Goal: Transaction & Acquisition: Purchase product/service

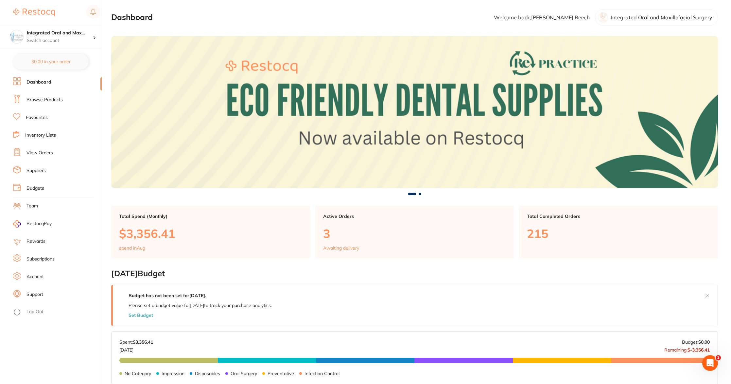
click at [39, 116] on link "Favourites" at bounding box center [37, 117] width 22 height 7
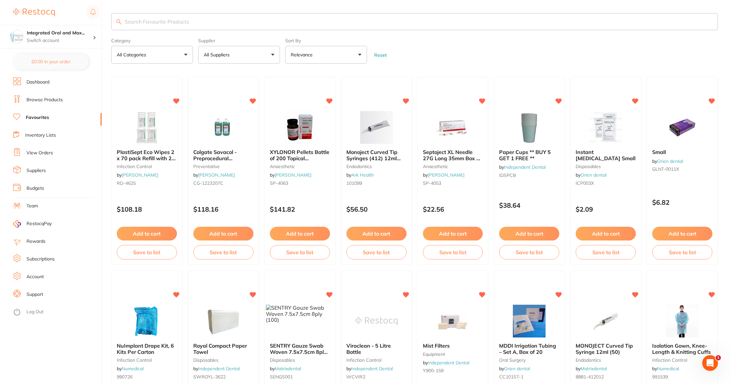
click at [223, 22] on input "search" at bounding box center [414, 21] width 607 height 17
type input "gloves"
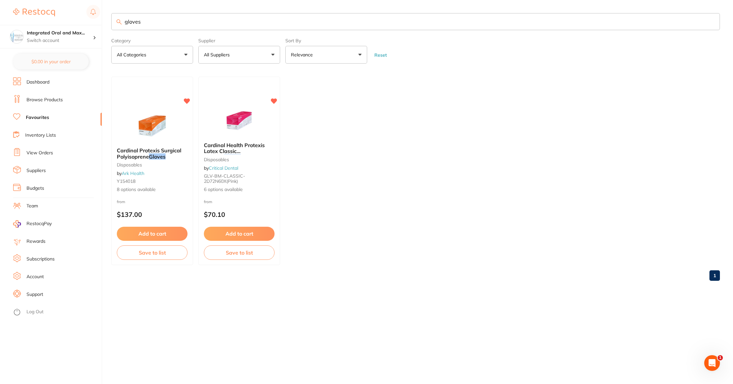
drag, startPoint x: 182, startPoint y: 22, endPoint x: 115, endPoint y: 24, distance: 67.8
click at [97, 23] on div "$180.96 Integrated Oral and Max... Switch account Integrated [MEDICAL_DATA] $0.…" at bounding box center [366, 192] width 733 height 384
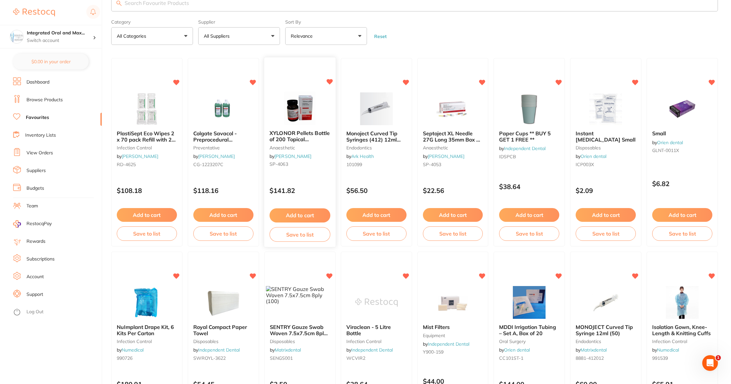
scroll to position [18, 0]
click at [693, 214] on button "Add to cart" at bounding box center [682, 215] width 61 height 14
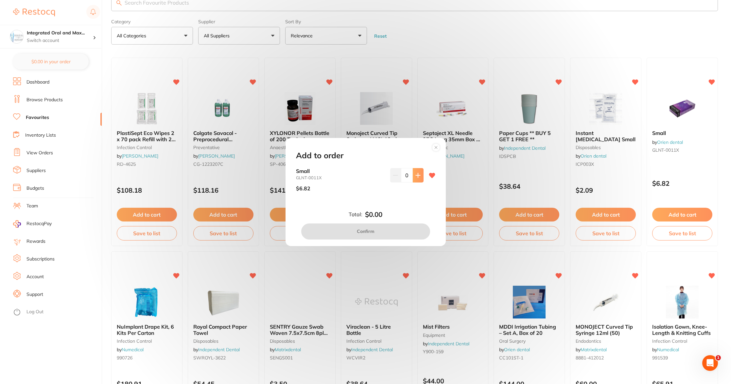
scroll to position [0, 0]
click at [416, 171] on button at bounding box center [418, 175] width 11 height 14
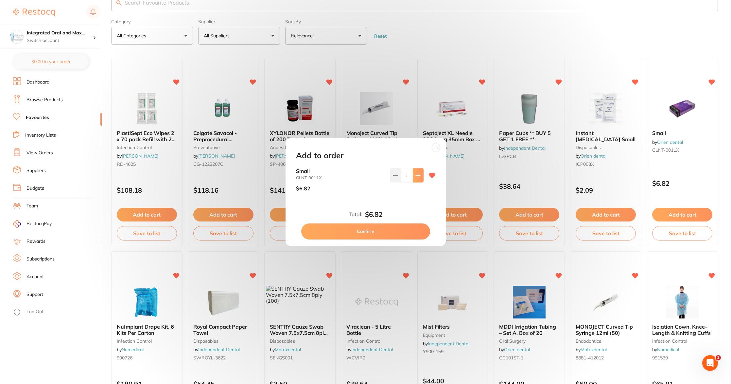
click at [416, 171] on button at bounding box center [418, 175] width 11 height 14
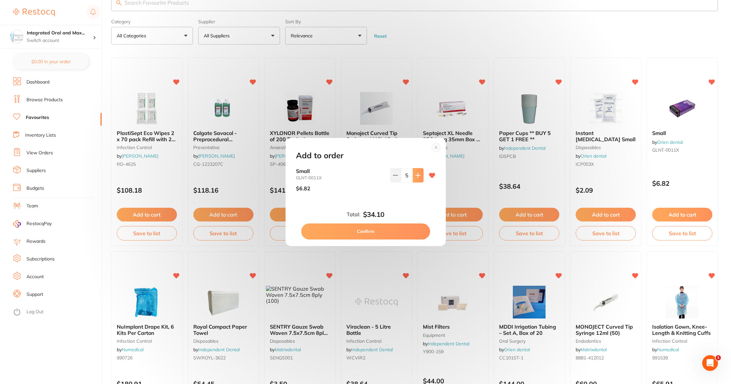
type input "6"
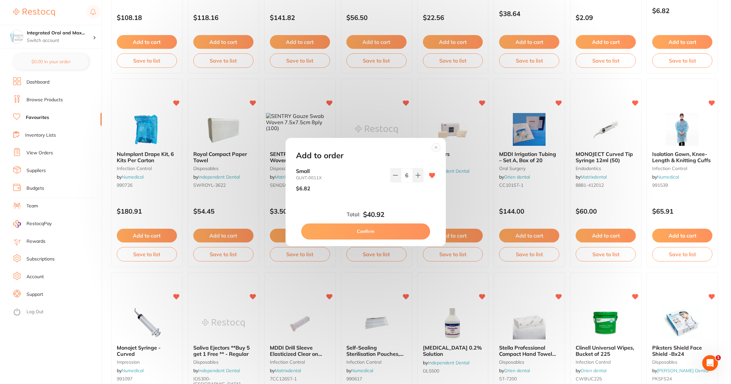
scroll to position [192, 0]
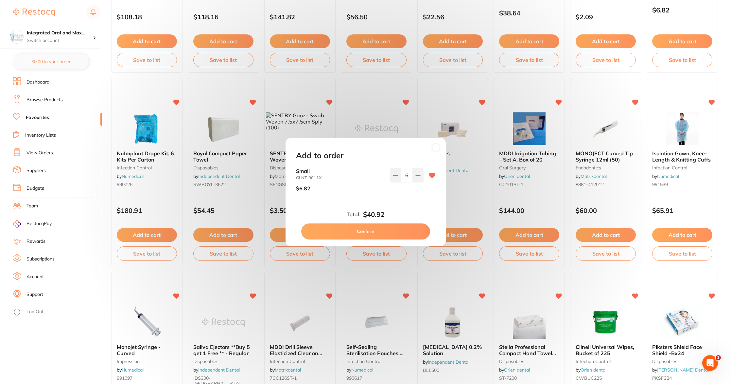
click at [439, 147] on circle at bounding box center [436, 148] width 8 height 8
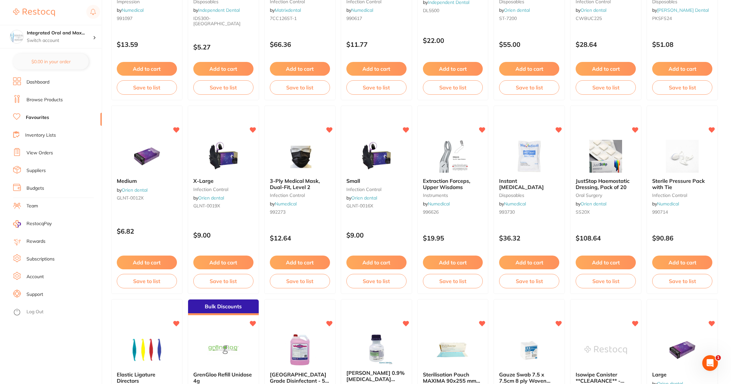
scroll to position [552, 0]
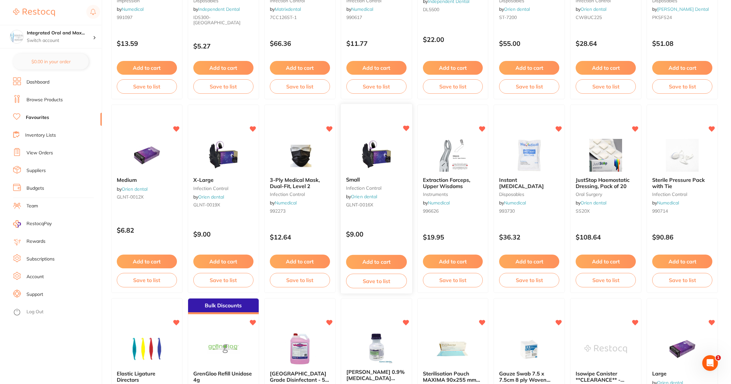
click at [401, 261] on button "Add to cart" at bounding box center [376, 262] width 61 height 14
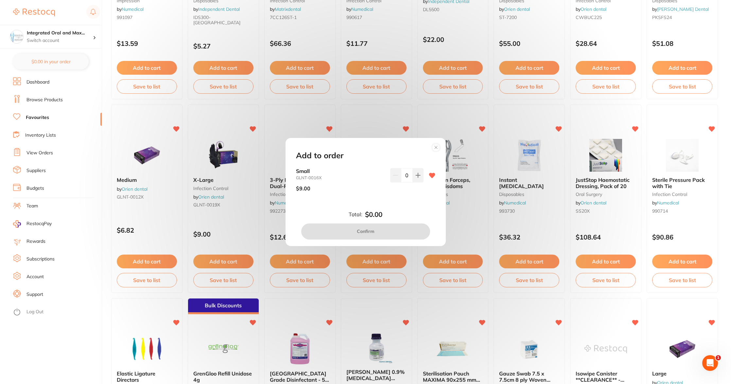
scroll to position [0, 0]
click at [417, 176] on icon at bounding box center [418, 174] width 5 height 5
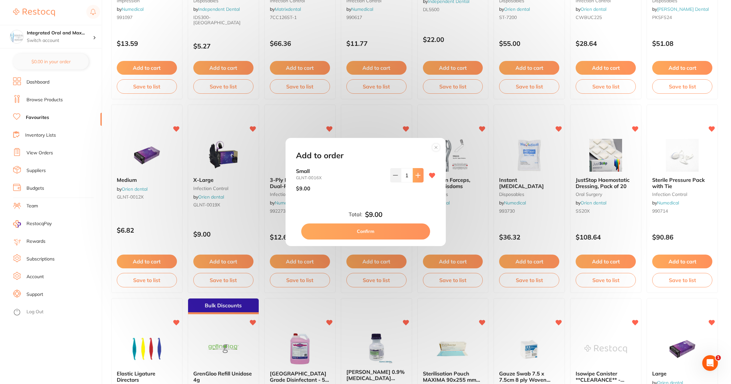
click at [417, 176] on icon at bounding box center [418, 174] width 5 height 5
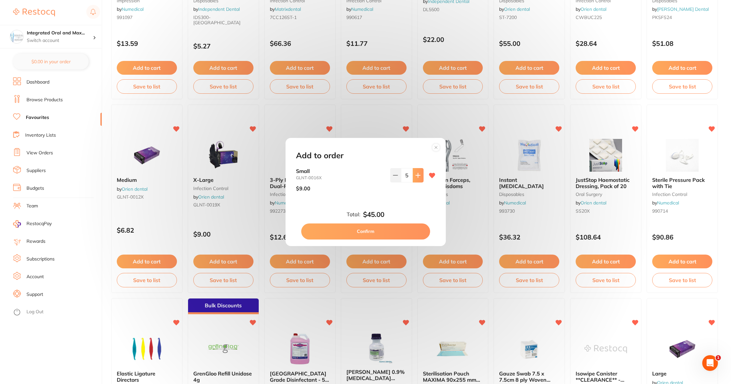
type input "6"
click at [412, 227] on button "Confirm" at bounding box center [365, 231] width 129 height 16
checkbox input "false"
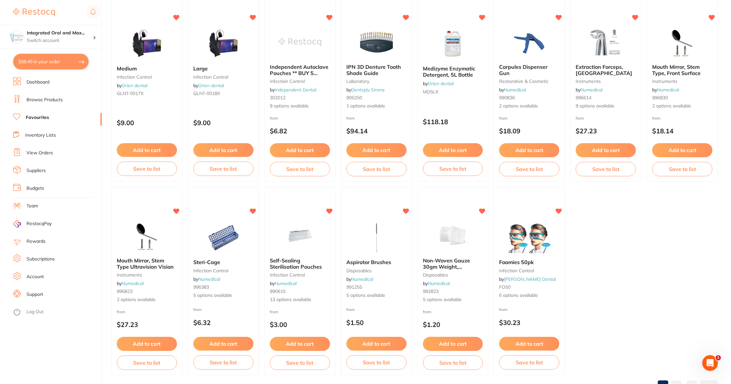
scroll to position [1076, 0]
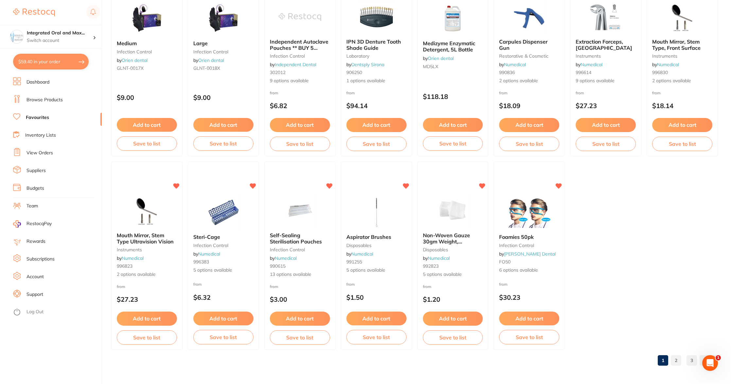
click at [679, 358] on link "2" at bounding box center [676, 359] width 10 height 13
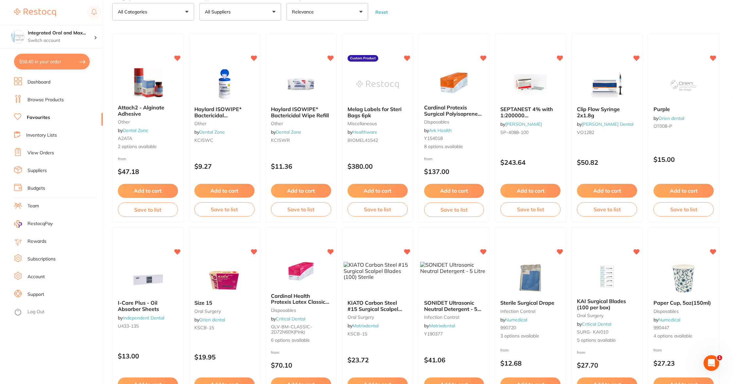
scroll to position [0, 0]
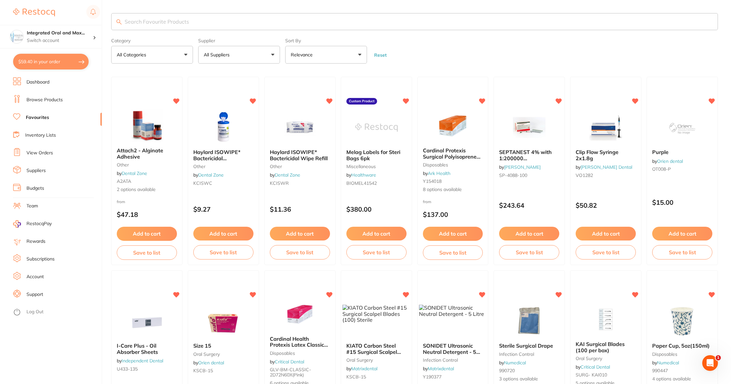
click at [201, 25] on input "search" at bounding box center [414, 21] width 607 height 17
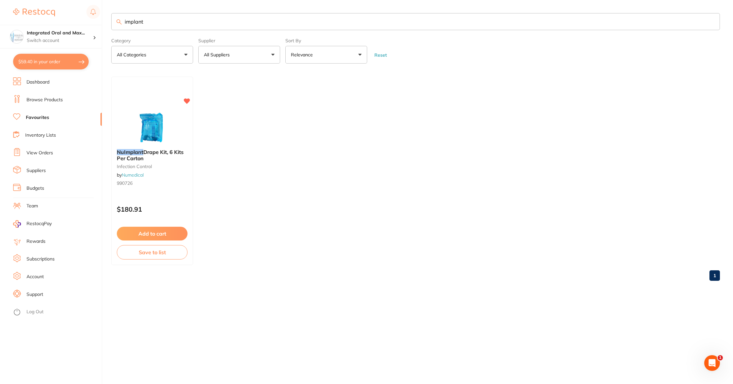
type input "implant"
click at [222, 137] on ul "NuImplant Drape Kit, 6 Kits Per Carton infection control by Numedical 990726 $1…" at bounding box center [415, 171] width 609 height 188
click at [46, 62] on button "$59.40 in your order" at bounding box center [51, 62] width 76 height 16
checkbox input "true"
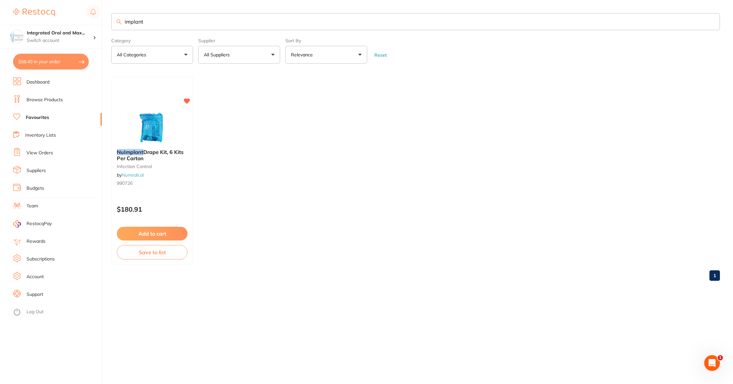
checkbox input "true"
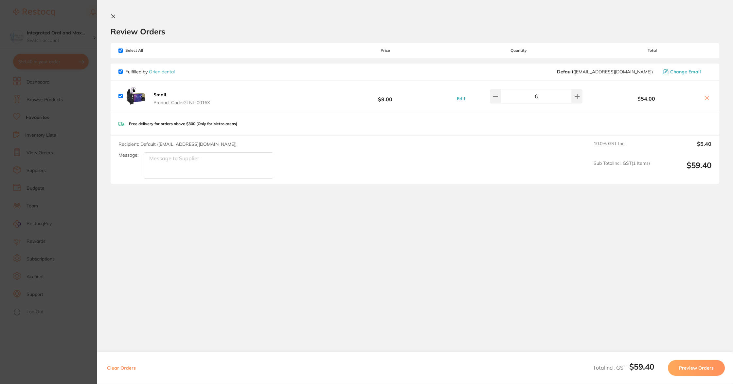
click at [114, 17] on icon at bounding box center [113, 16] width 5 height 5
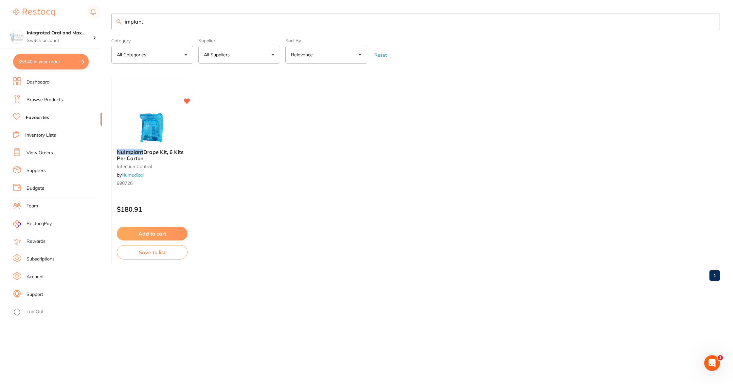
click at [37, 118] on link "Favourites" at bounding box center [37, 117] width 23 height 7
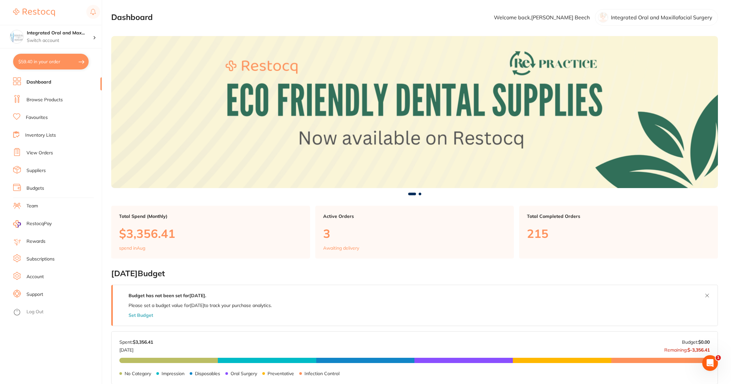
click at [39, 99] on link "Browse Products" at bounding box center [45, 100] width 36 height 7
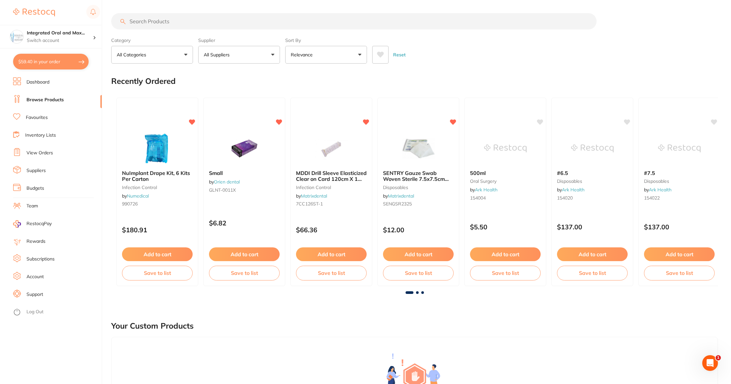
click at [36, 118] on link "Favourites" at bounding box center [37, 117] width 22 height 7
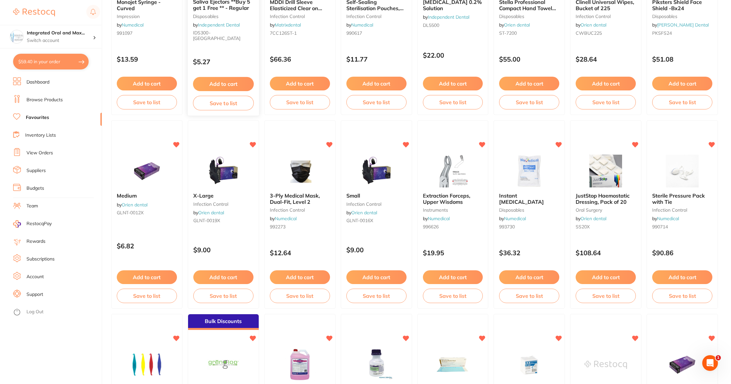
scroll to position [539, 0]
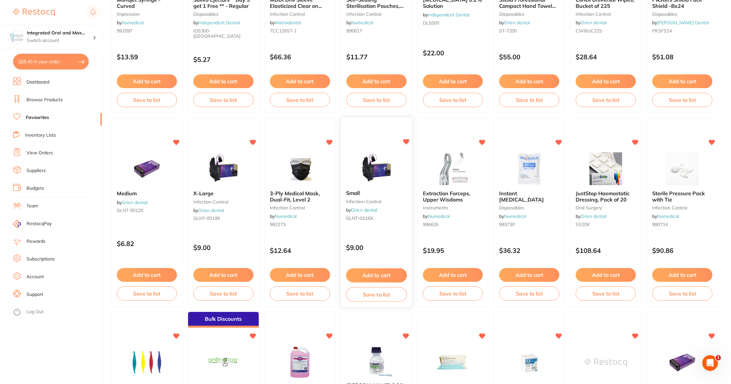
click at [378, 279] on button "Add to cart" at bounding box center [376, 275] width 61 height 14
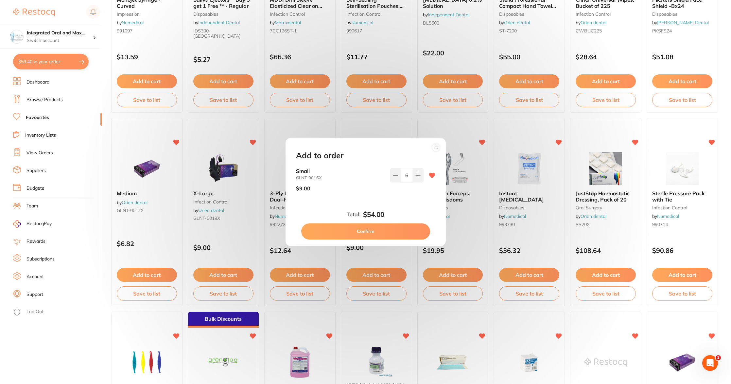
scroll to position [0, 0]
click at [379, 228] on button "Confirm" at bounding box center [365, 231] width 129 height 16
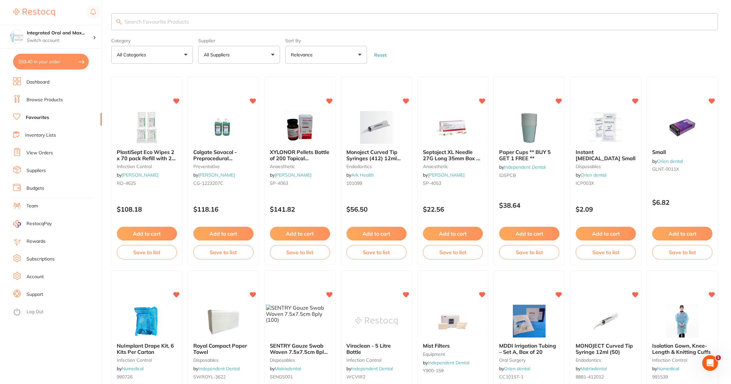
click at [40, 153] on link "View Orders" at bounding box center [40, 153] width 27 height 7
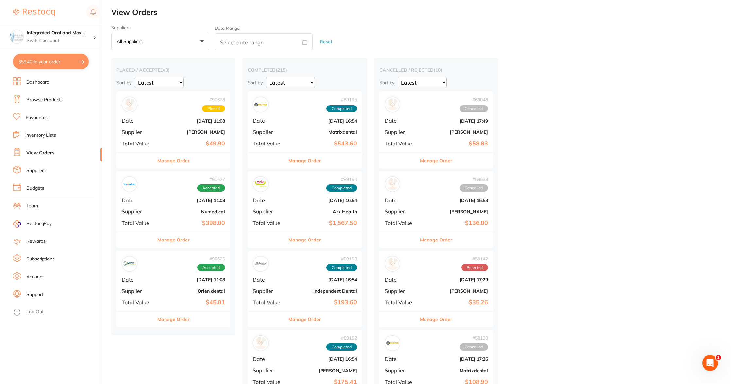
click at [182, 239] on button "Manage Order" at bounding box center [173, 240] width 32 height 16
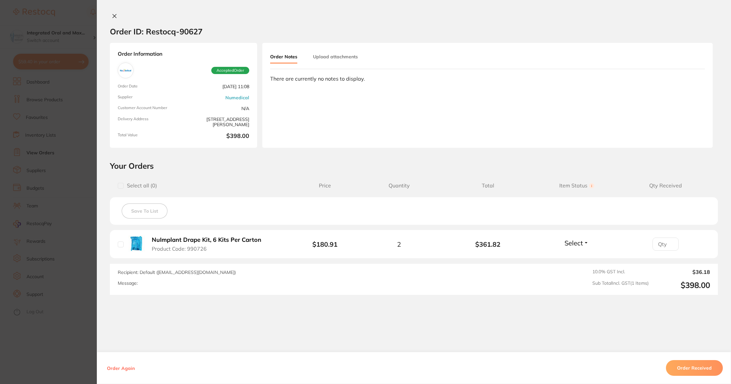
click at [113, 17] on icon at bounding box center [114, 15] width 5 height 5
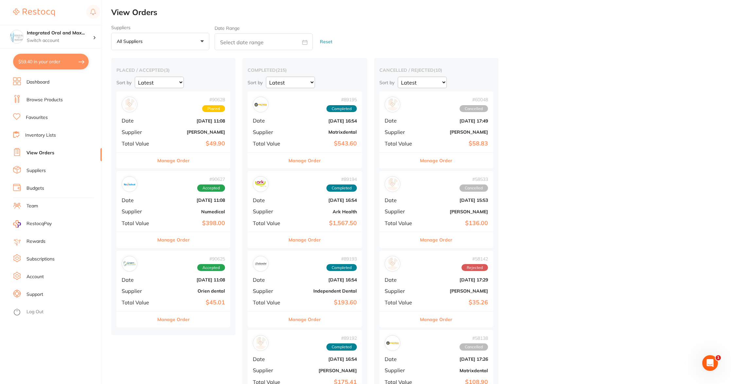
click at [38, 81] on link "Dashboard" at bounding box center [38, 82] width 23 height 7
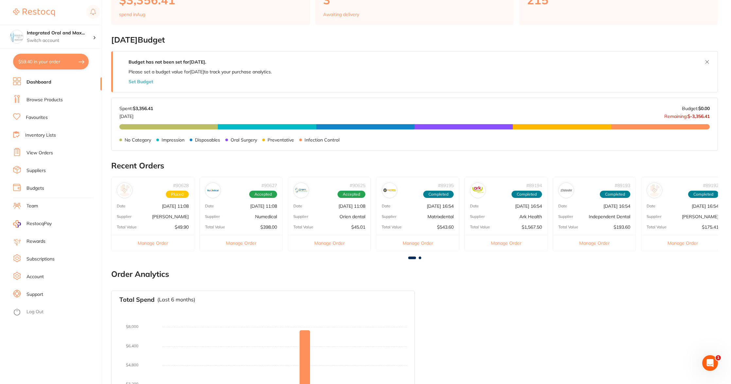
scroll to position [294, 0]
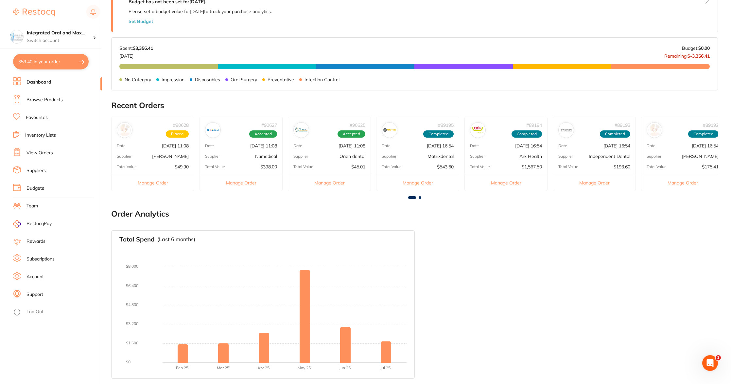
click at [43, 169] on link "Suppliers" at bounding box center [36, 170] width 19 height 7
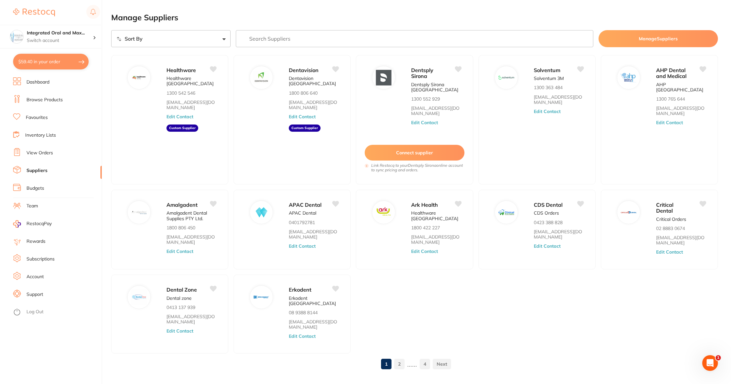
click at [402, 357] on link "2" at bounding box center [399, 363] width 10 height 13
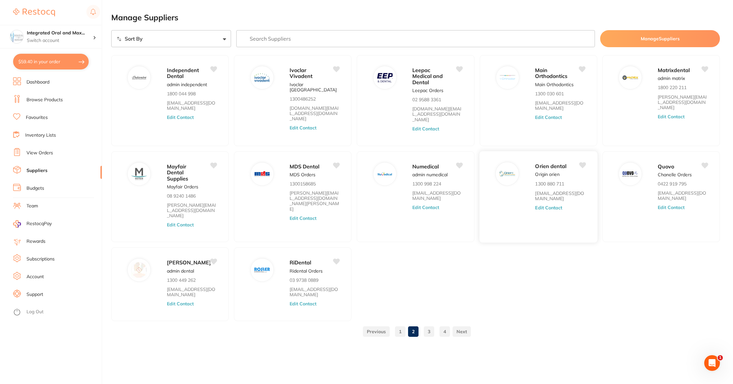
click at [545, 171] on p "Origin orien" at bounding box center [547, 173] width 25 height 5
click at [548, 163] on span "Orien dental" at bounding box center [550, 166] width 31 height 7
click at [548, 166] on div "Orien dental Origin orien 1300 880 711 [EMAIL_ADDRESS][DOMAIN_NAME] Edit Contact" at bounding box center [563, 199] width 56 height 74
click at [426, 325] on link "3" at bounding box center [429, 331] width 10 height 13
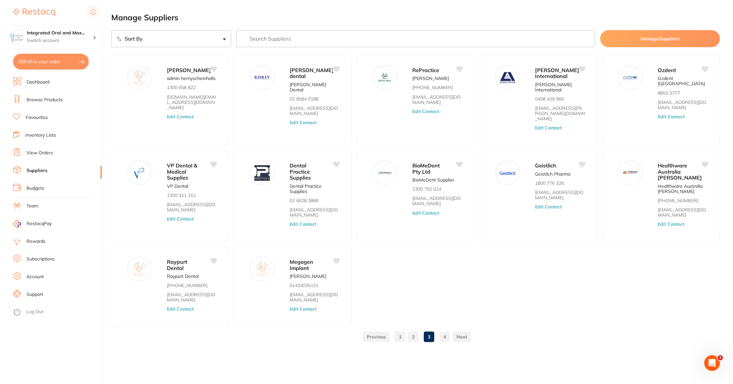
click at [44, 120] on link "Favourites" at bounding box center [37, 117] width 22 height 7
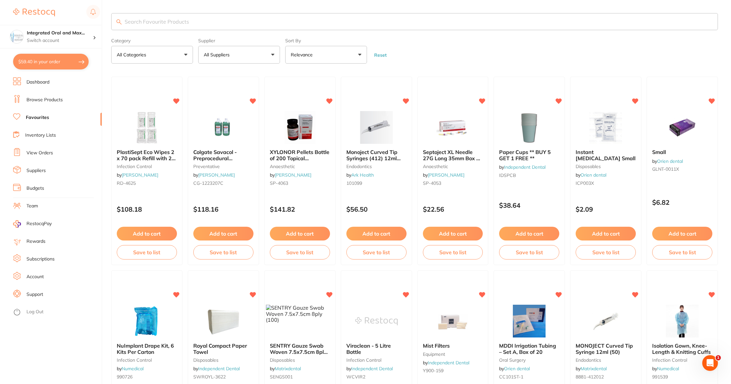
click at [162, 29] on input "search" at bounding box center [414, 21] width 607 height 17
type input "implant drape kits"
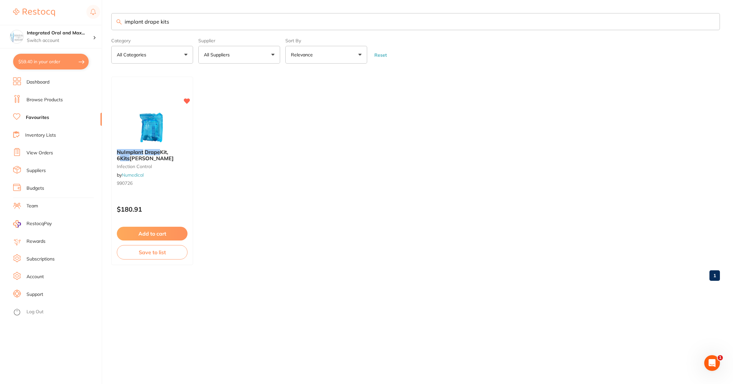
click at [276, 52] on button "All Suppliers" at bounding box center [239, 55] width 82 height 18
click at [241, 74] on input "search" at bounding box center [239, 74] width 82 height 16
type input "orien"
click at [111, 46] on button "All Categories" at bounding box center [152, 55] width 82 height 18
click at [158, 77] on input "search" at bounding box center [152, 74] width 82 height 16
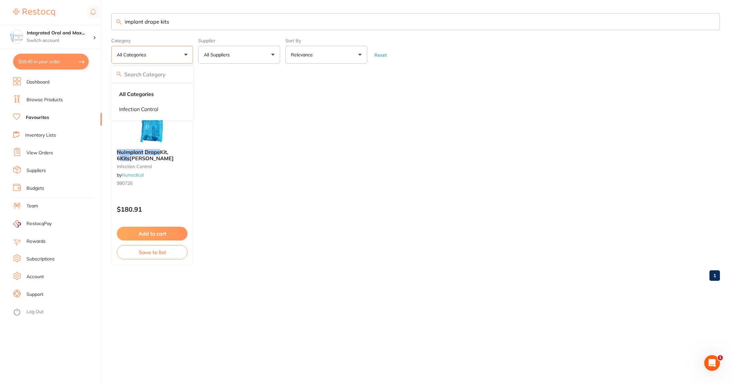
click at [47, 171] on li "Suppliers" at bounding box center [57, 171] width 89 height 10
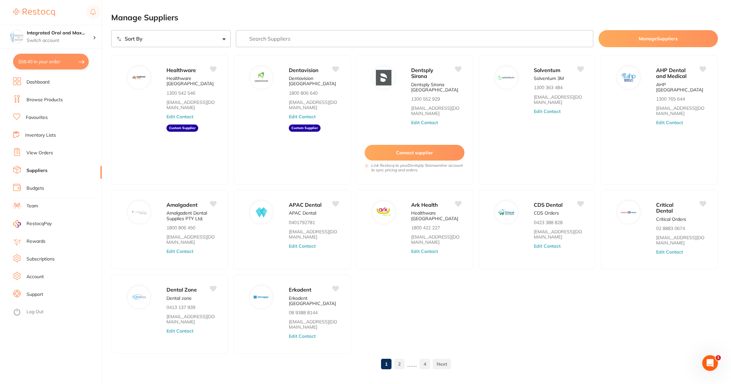
click at [58, 66] on button "$59.40 in your order" at bounding box center [51, 62] width 76 height 16
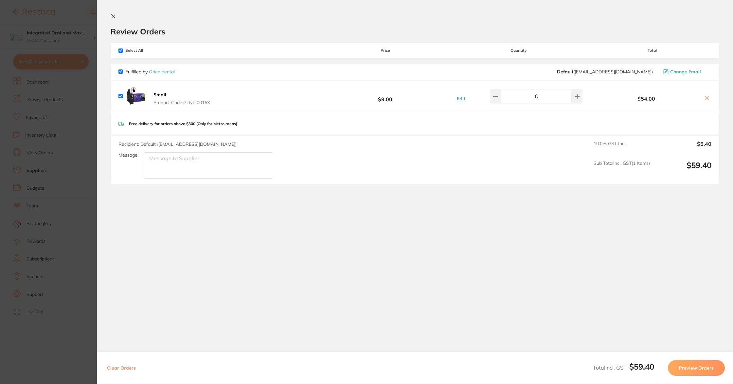
click at [694, 365] on button "Preview Orders" at bounding box center [696, 368] width 57 height 16
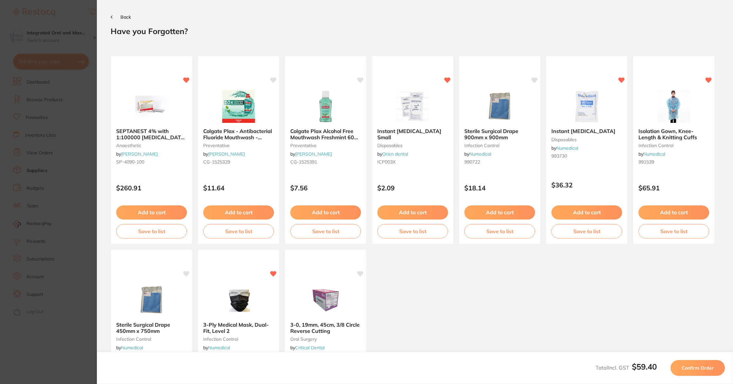
click at [678, 367] on button "Confirm Order" at bounding box center [698, 368] width 54 height 16
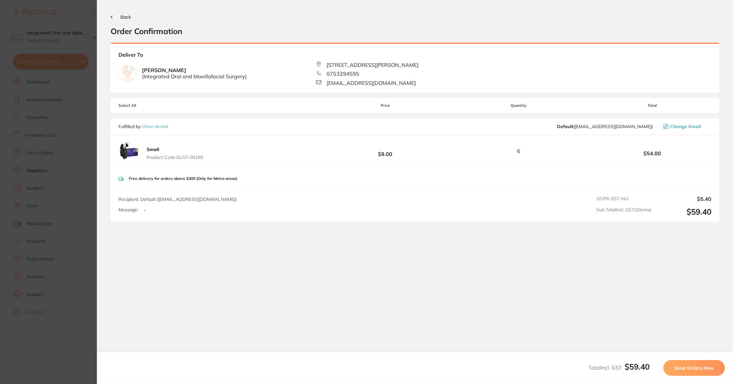
click at [122, 17] on span "Back" at bounding box center [125, 17] width 10 height 6
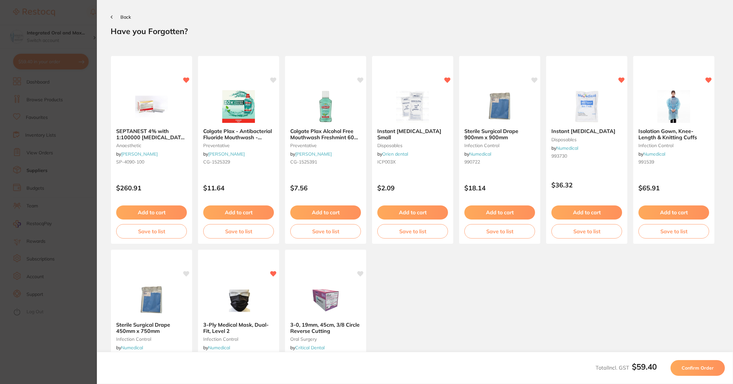
click at [121, 18] on span "Back" at bounding box center [125, 17] width 10 height 6
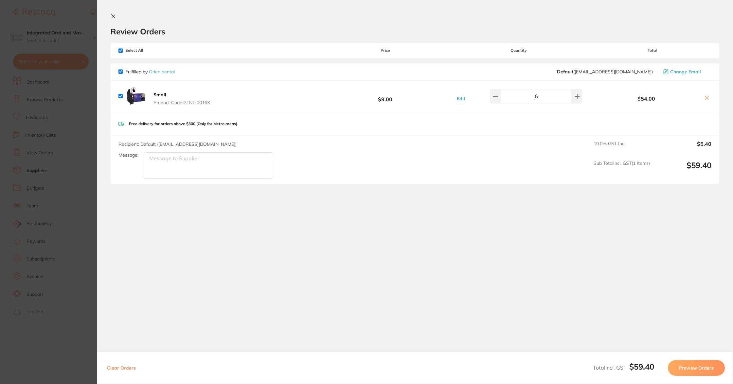
click at [110, 14] on section "Review Orders Your orders are being processed and we will notify you once we ha…" at bounding box center [415, 156] width 636 height 313
click at [117, 19] on button at bounding box center [115, 17] width 8 height 6
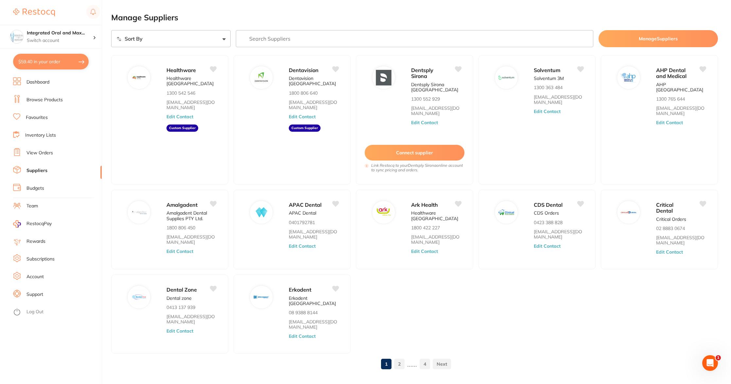
click at [36, 118] on link "Favourites" at bounding box center [37, 117] width 22 height 7
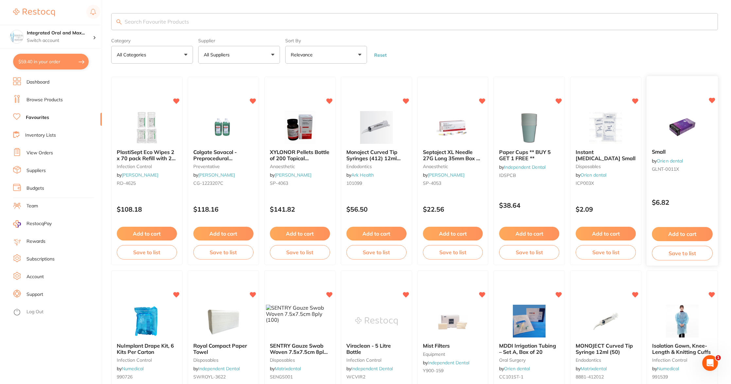
click at [667, 164] on div "Small by Orien dental GLNT-0011X" at bounding box center [682, 162] width 71 height 36
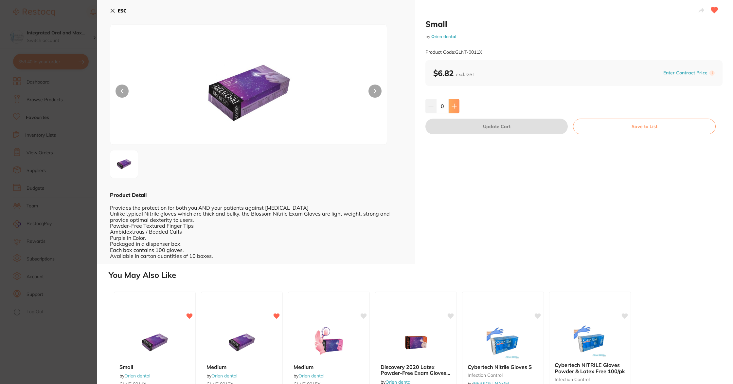
click at [455, 106] on icon at bounding box center [454, 105] width 5 height 5
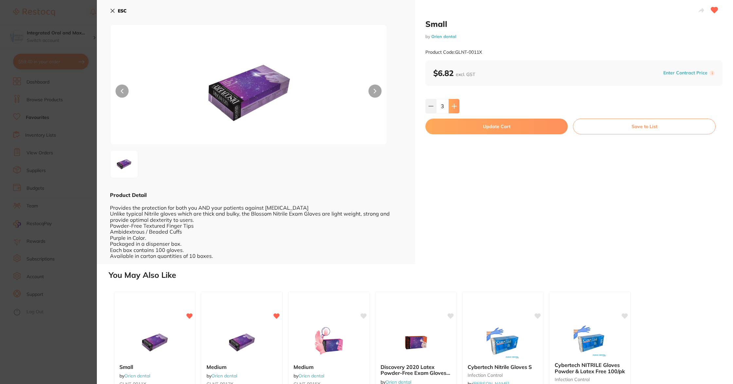
click at [455, 106] on icon at bounding box center [454, 105] width 5 height 5
type input "6"
click at [481, 123] on button "Update Cart" at bounding box center [496, 126] width 142 height 16
checkbox input "false"
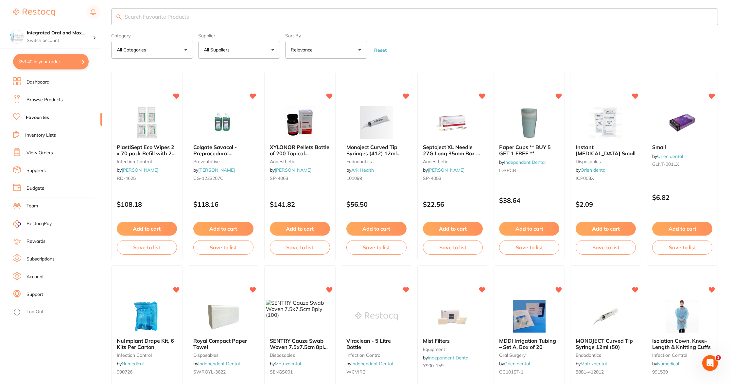
click at [58, 60] on button "$59.40 in your order" at bounding box center [51, 62] width 76 height 16
checkbox input "true"
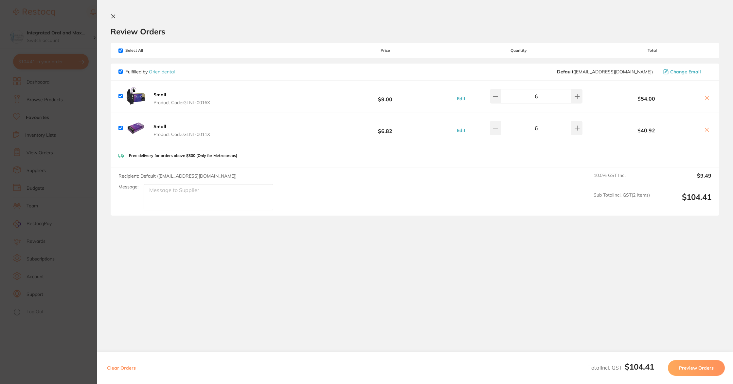
click at [696, 365] on button "Preview Orders" at bounding box center [696, 368] width 57 height 16
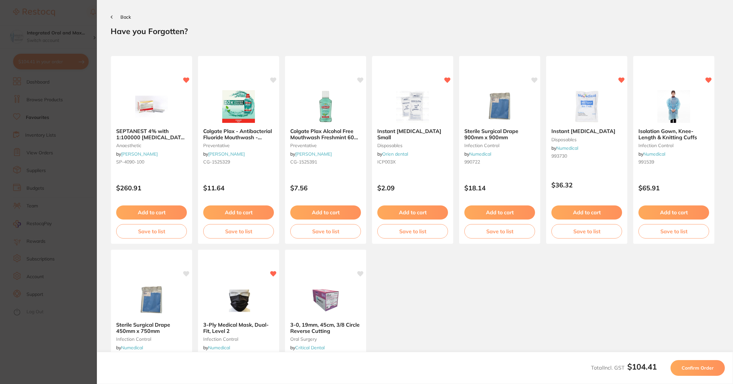
click at [696, 365] on span "Confirm Order" at bounding box center [698, 368] width 32 height 6
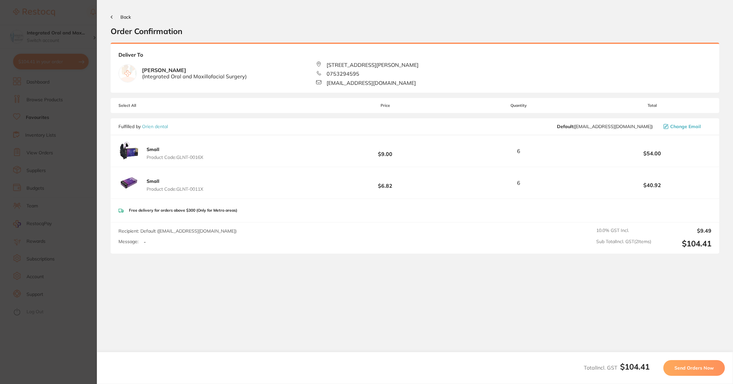
click at [696, 365] on span "Send Orders Now" at bounding box center [694, 368] width 39 height 6
